Goal: Find specific page/section: Find specific page/section

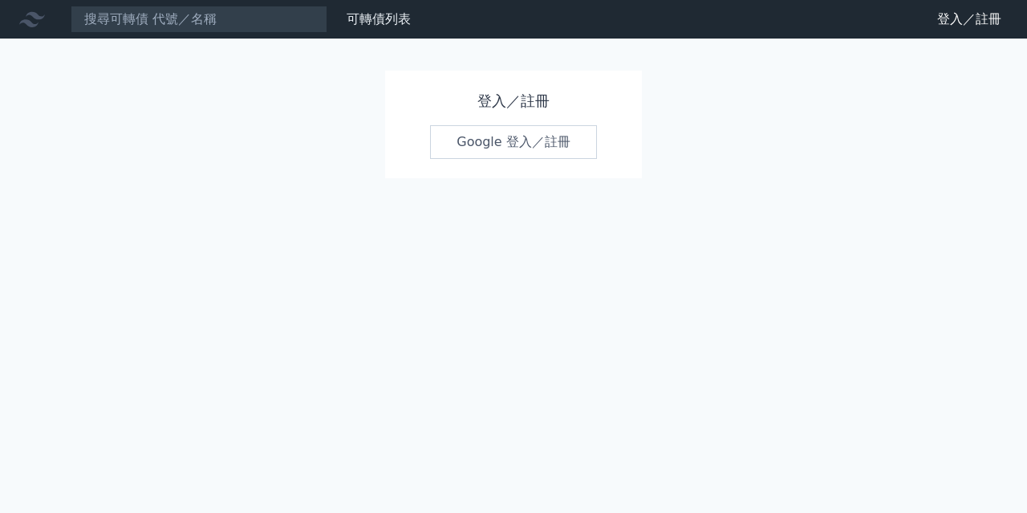
click at [493, 137] on link "Google 登入／註冊" at bounding box center [513, 142] width 167 height 34
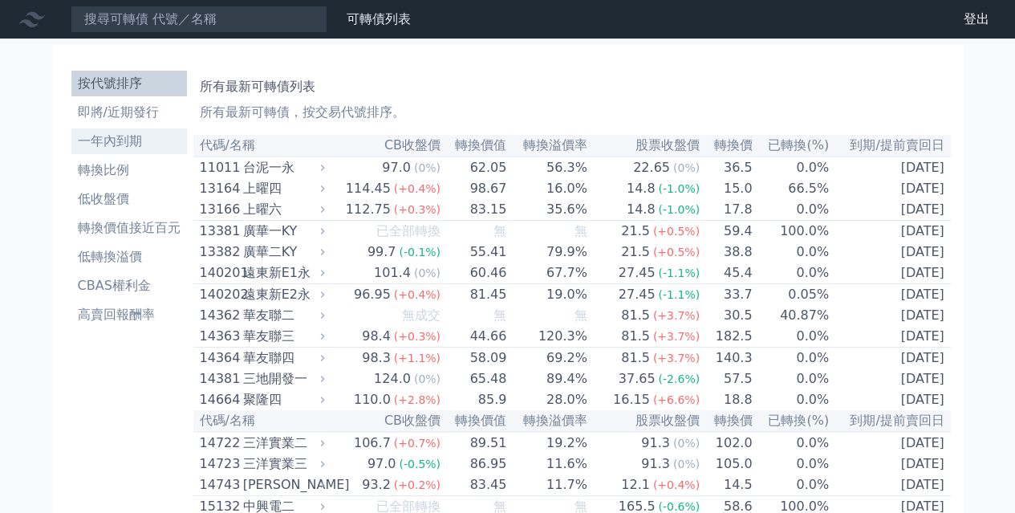
click at [112, 141] on li "一年內到期" at bounding box center [129, 141] width 116 height 19
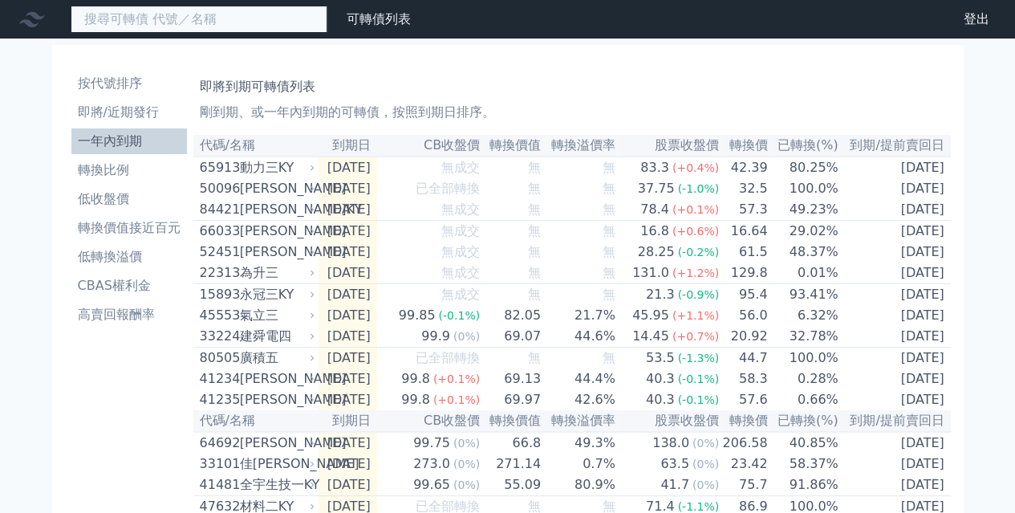
click at [164, 22] on input at bounding box center [199, 19] width 257 height 27
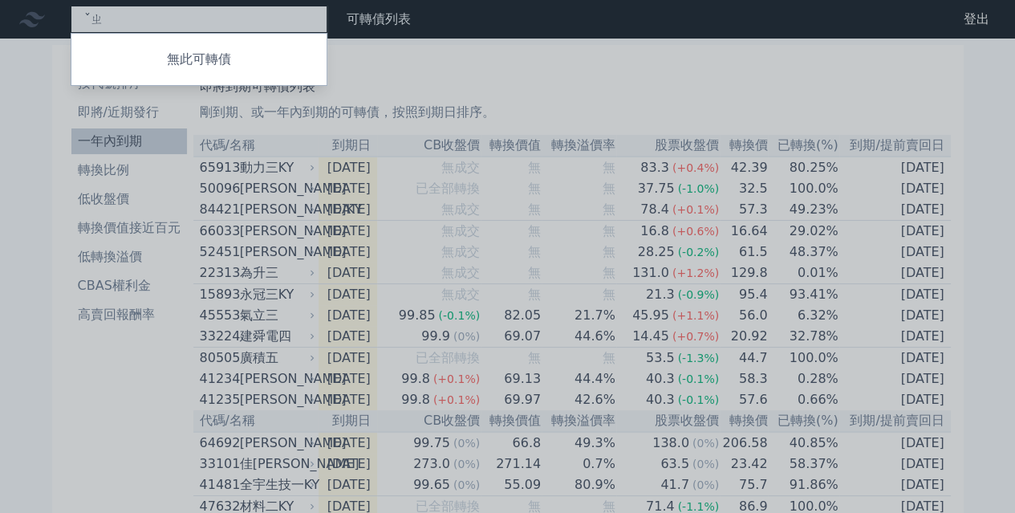
type input "ˇ"
type input "3056"
